Goal: Transaction & Acquisition: Purchase product/service

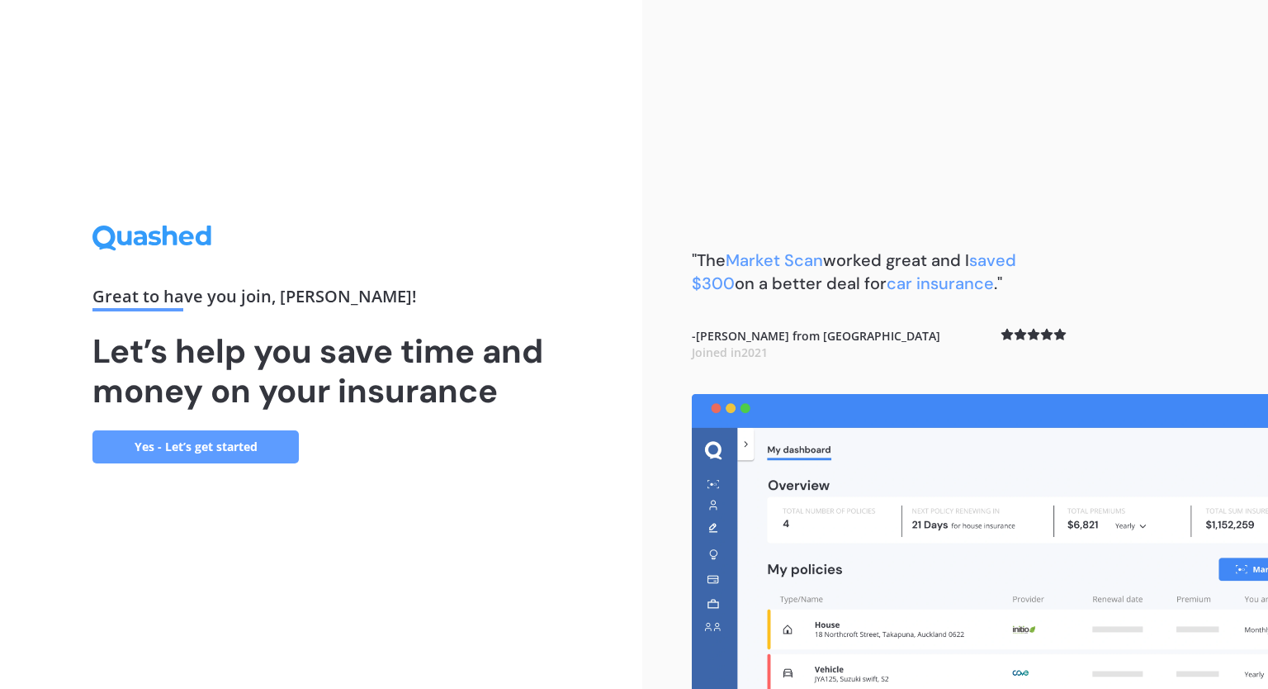
click at [223, 447] on link "Yes - Let’s get started" at bounding box center [195, 446] width 206 height 33
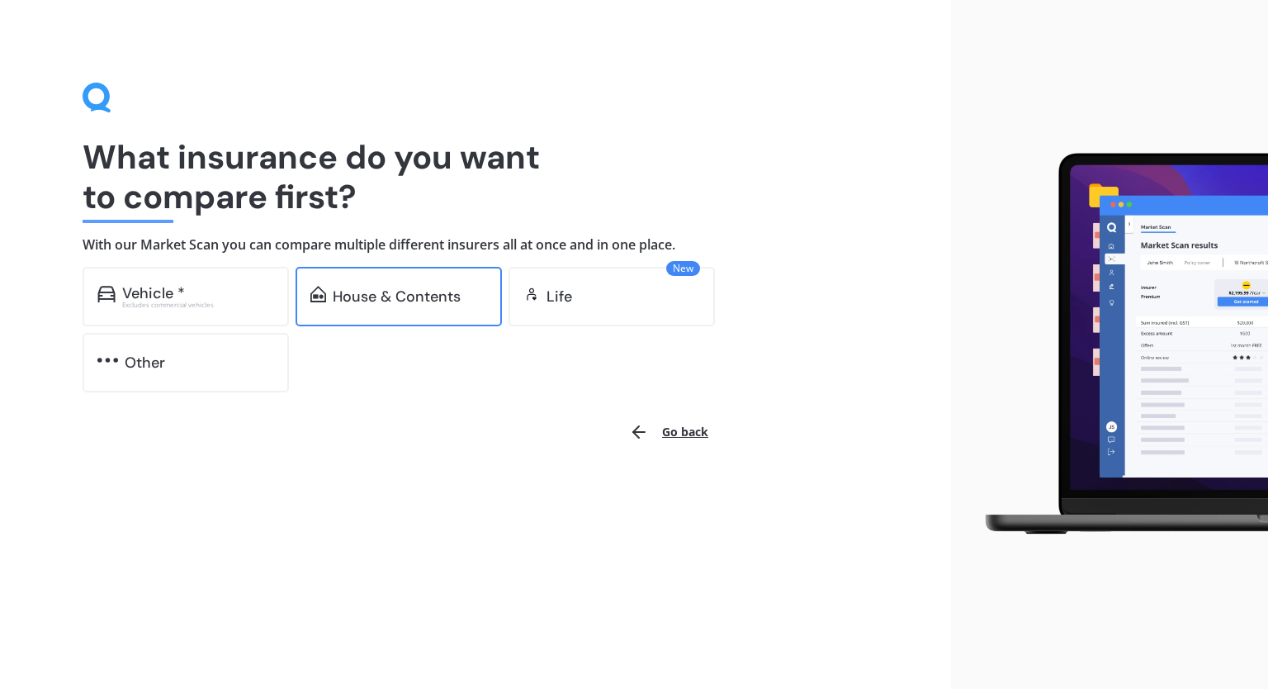
click at [393, 282] on div "House & Contents" at bounding box center [399, 296] width 206 height 59
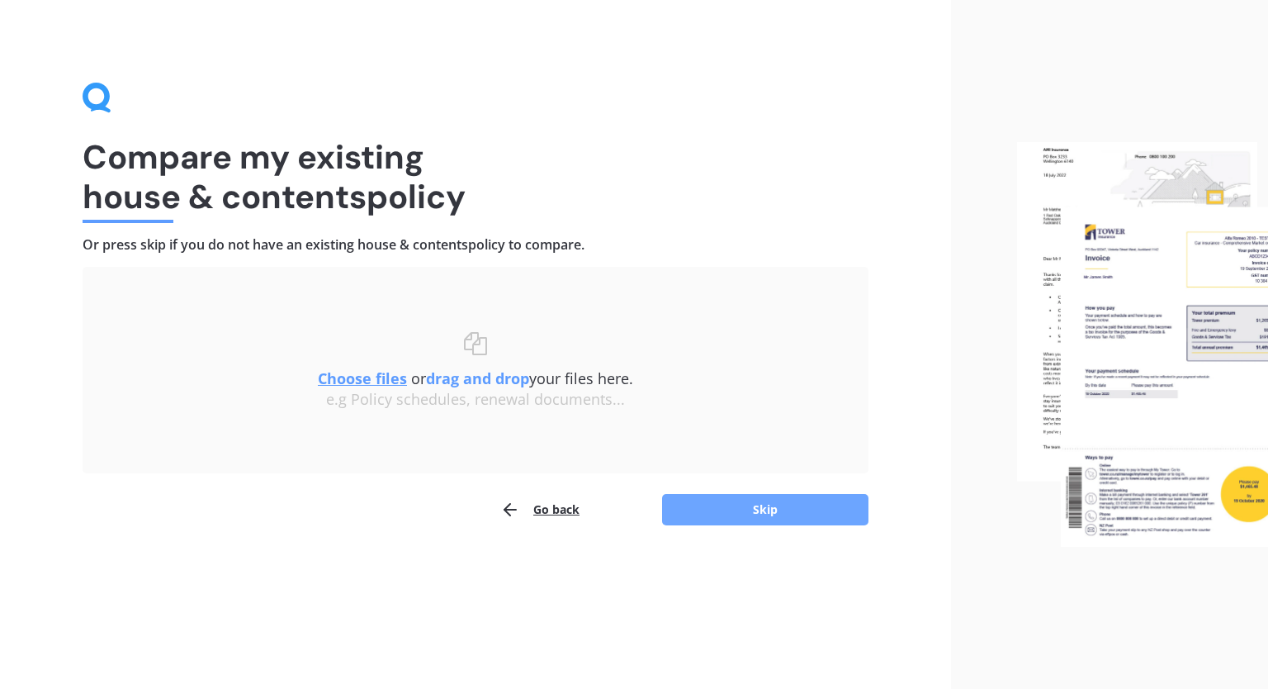
click at [761, 499] on button "Skip" at bounding box center [765, 509] width 206 height 31
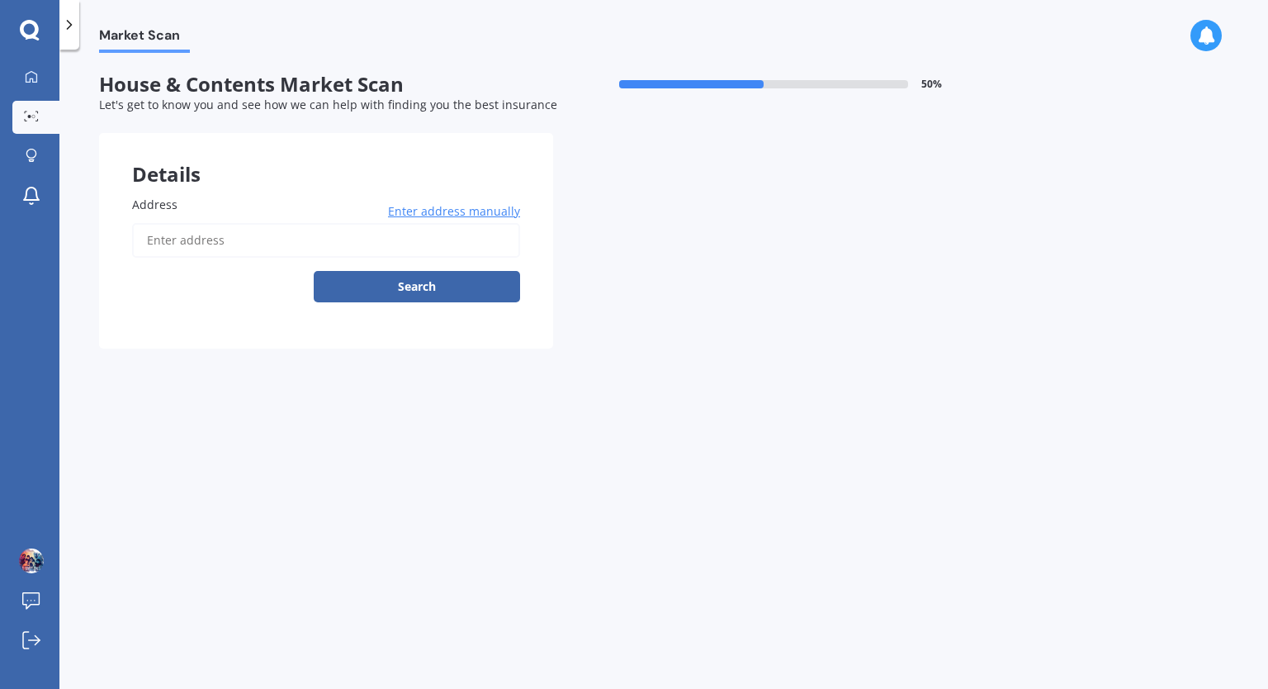
click at [269, 243] on input "Address" at bounding box center [326, 240] width 388 height 35
type input "20 Lyon Street, Glengarry, Invercargill 9810"
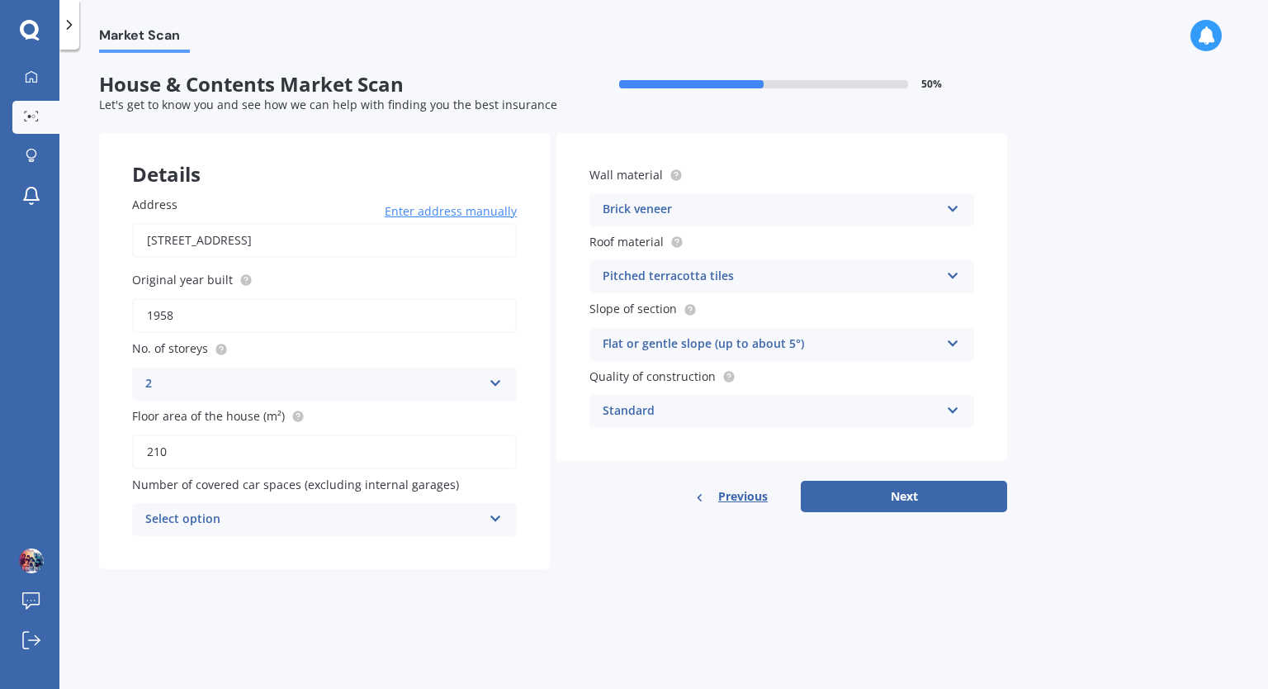
click at [495, 518] on icon at bounding box center [496, 515] width 14 height 12
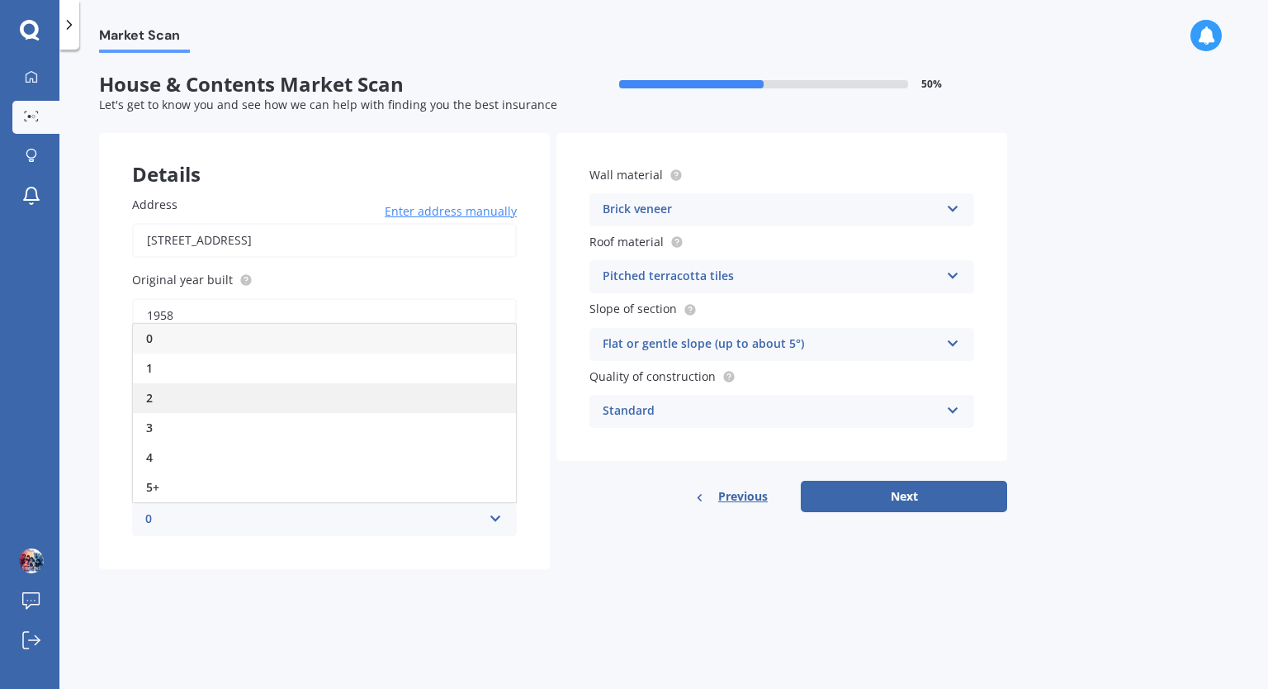
click at [233, 395] on div "2" at bounding box center [324, 398] width 383 height 30
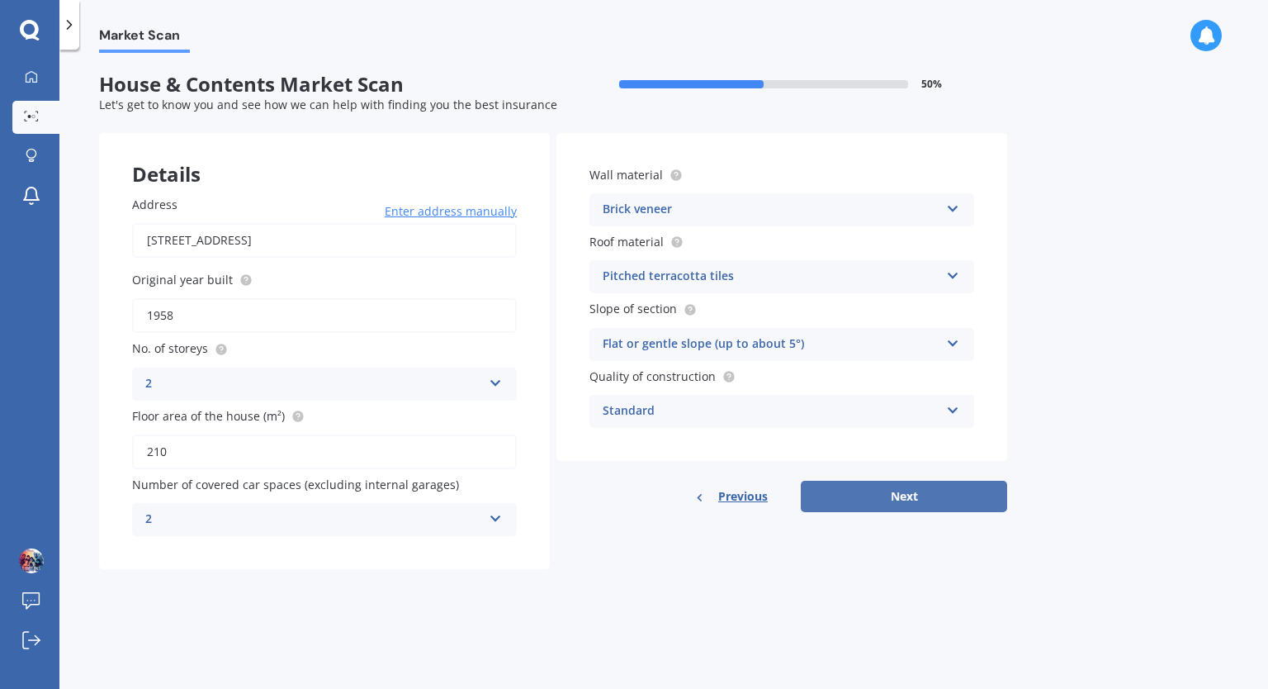
click at [891, 490] on button "Next" at bounding box center [904, 495] width 206 height 31
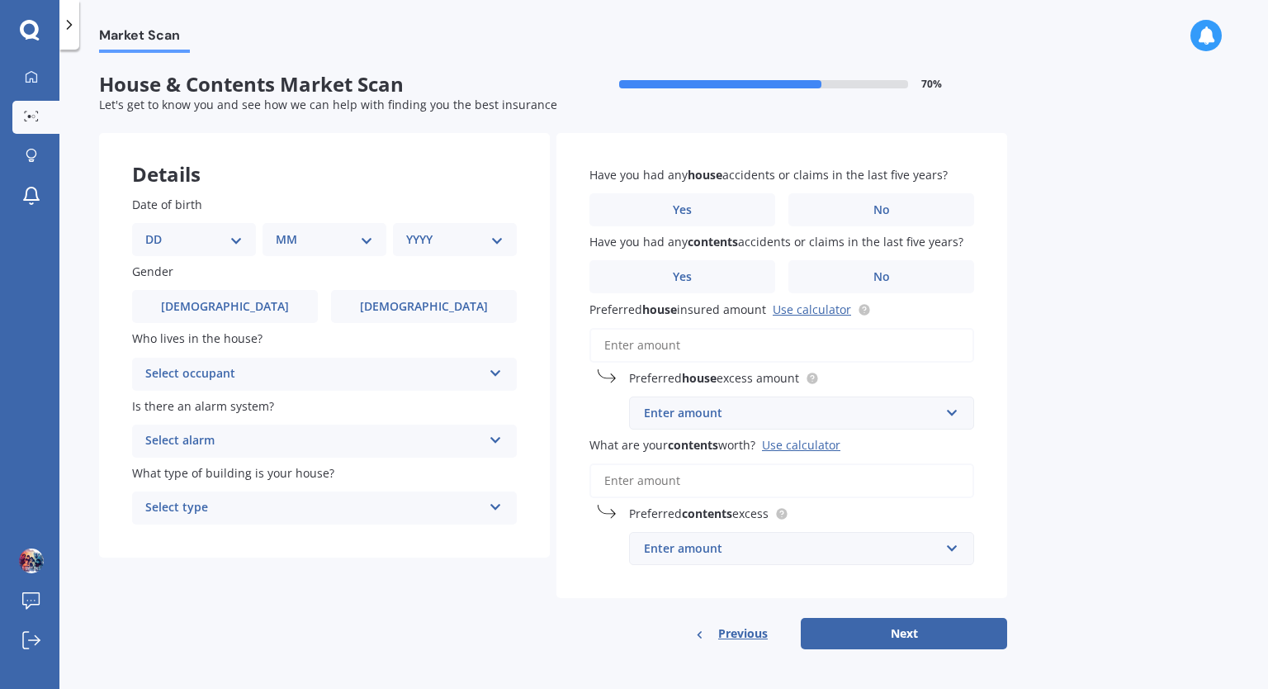
click at [238, 239] on select "DD 01 02 03 04 05 06 07 08 09 10 11 12 13 14 15 16 17 18 19 20 21 22 23 24 25 2…" at bounding box center [193, 239] width 97 height 18
